Goal: Task Accomplishment & Management: Complete application form

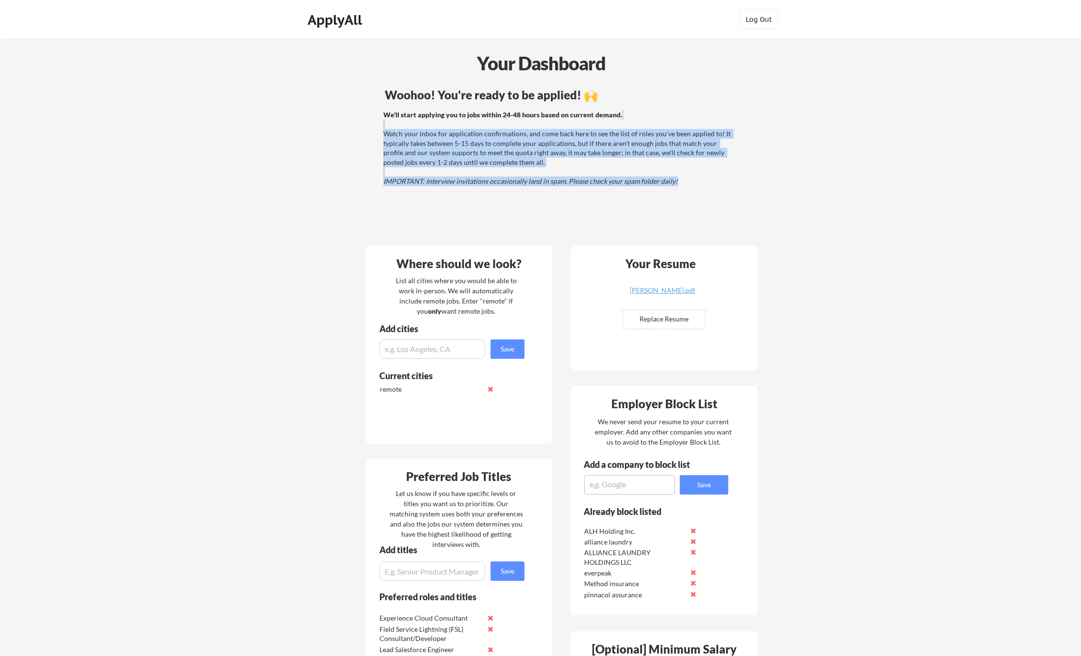
drag, startPoint x: 392, startPoint y: 127, endPoint x: 687, endPoint y: 213, distance: 307.7
click at [685, 212] on div "Woohoo! You're ready to be applied! 🙌 We'll start applying you to jobs within 2…" at bounding box center [559, 161] width 391 height 155
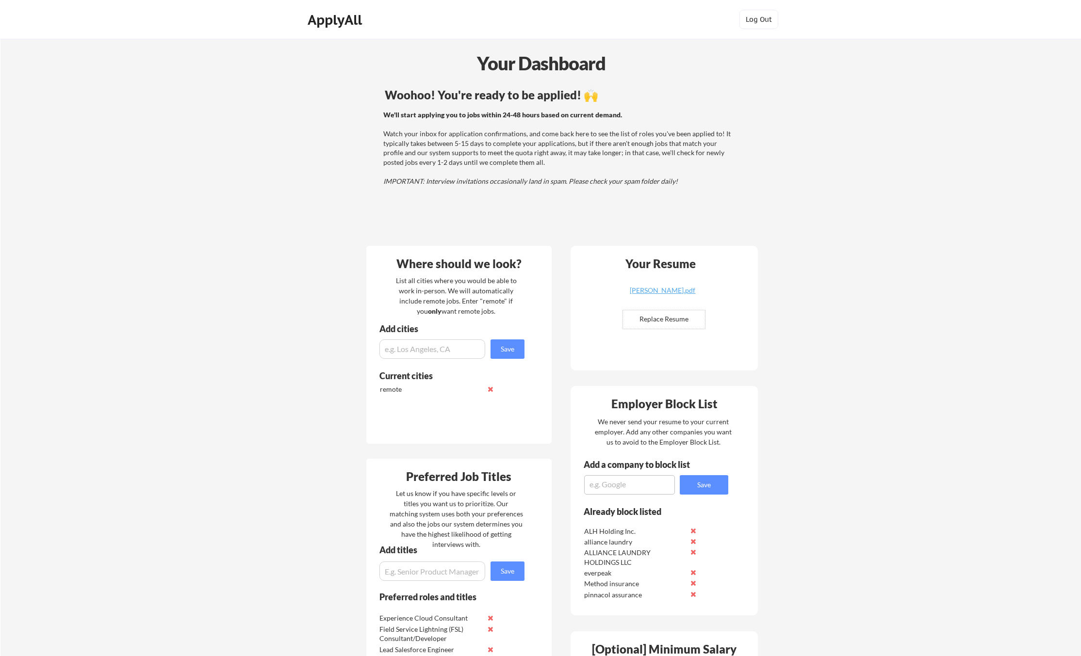
click at [708, 223] on div "Woohoo! You're ready to be applied! 🙌 We'll start applying you to jobs within 2…" at bounding box center [559, 161] width 391 height 155
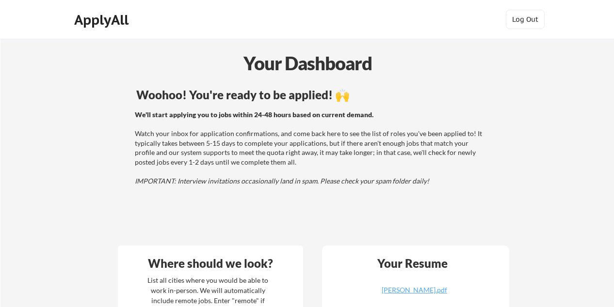
click at [541, 55] on div "Your Dashboard" at bounding box center [307, 63] width 613 height 28
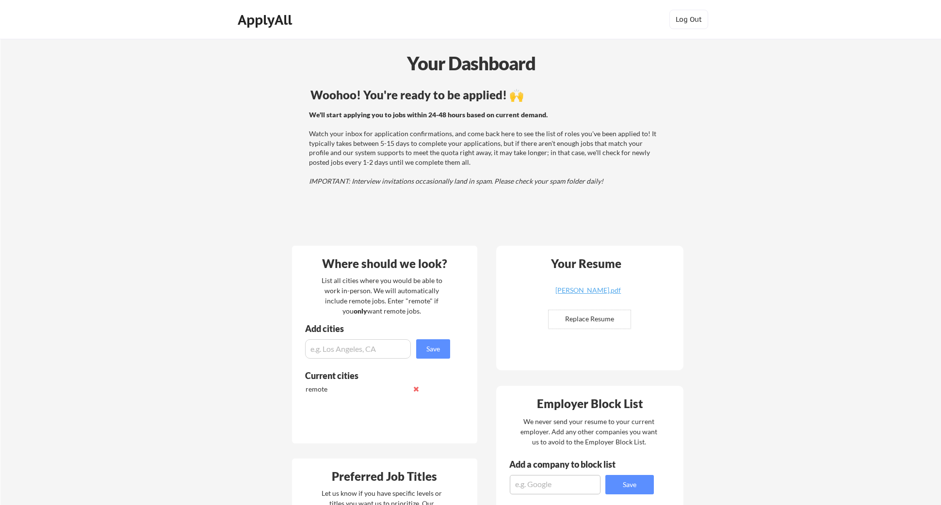
click at [591, 319] on input "file" at bounding box center [590, 319] width 82 height 18
type input "C:\fakepath\[PERSON_NAME].pdf"
click at [485, 174] on div "We'll start applying you to jobs within 24-48 hours based on current demand. Wa…" at bounding box center [484, 148] width 350 height 76
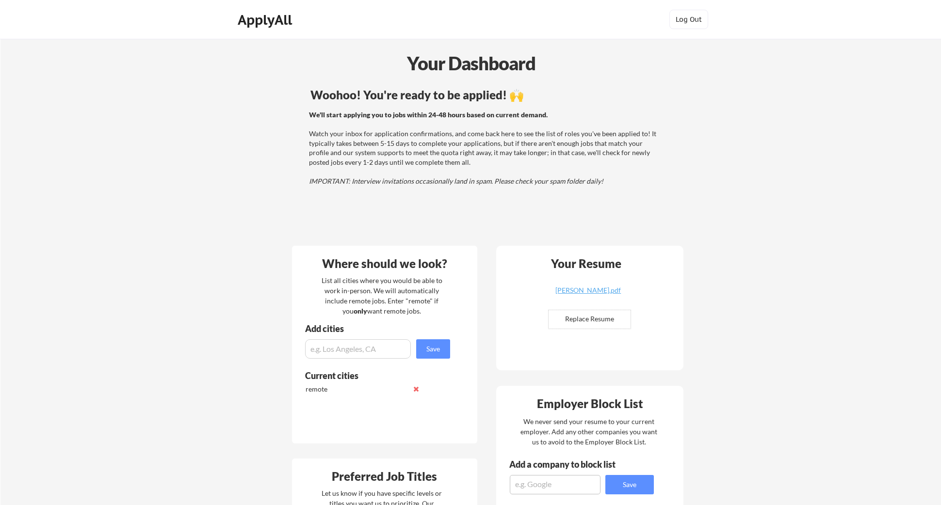
click at [346, 109] on div "Woohoo! You're ready to be applied! 🙌 We'll start applying you to jobs within 2…" at bounding box center [485, 161] width 391 height 155
click at [277, 19] on div "ApplyAll" at bounding box center [266, 20] width 57 height 16
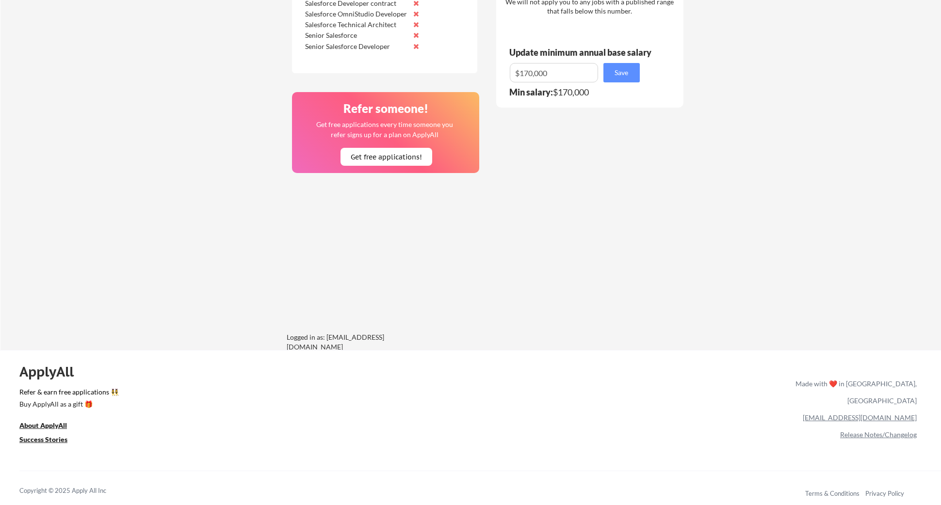
scroll to position [720, 0]
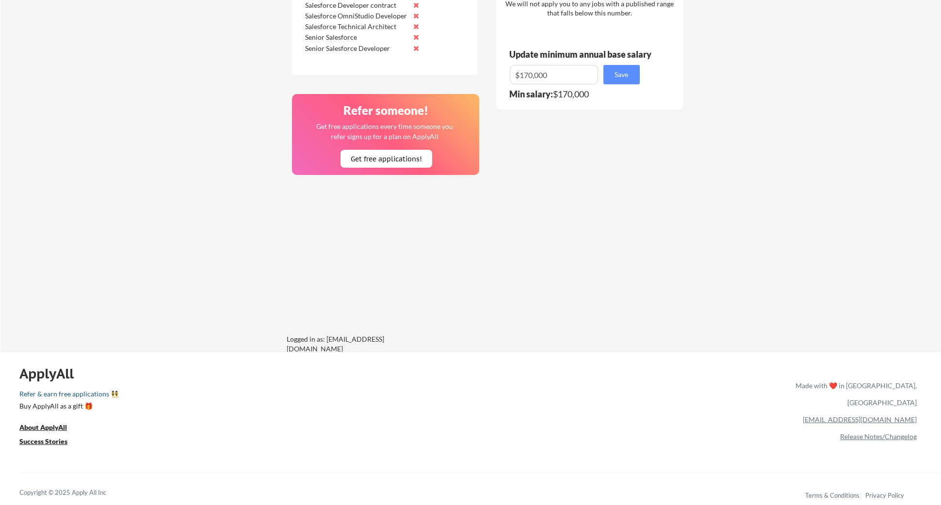
click at [61, 397] on link "Refer & earn free applications 👯‍♀️" at bounding box center [305, 396] width 573 height 10
